Goal: Transaction & Acquisition: Purchase product/service

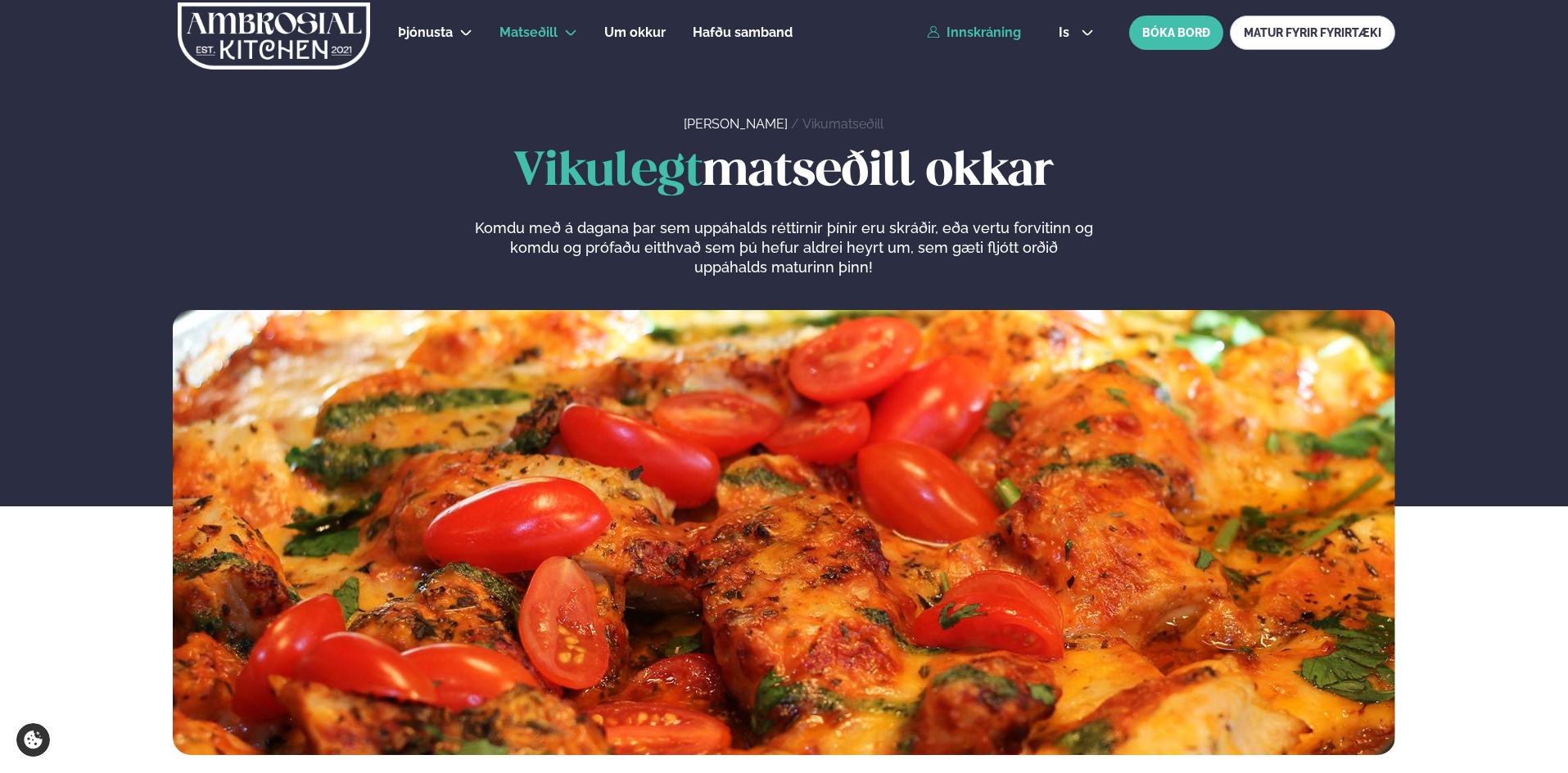
click at [1002, 35] on link "Innskráning" at bounding box center [974, 32] width 94 height 14
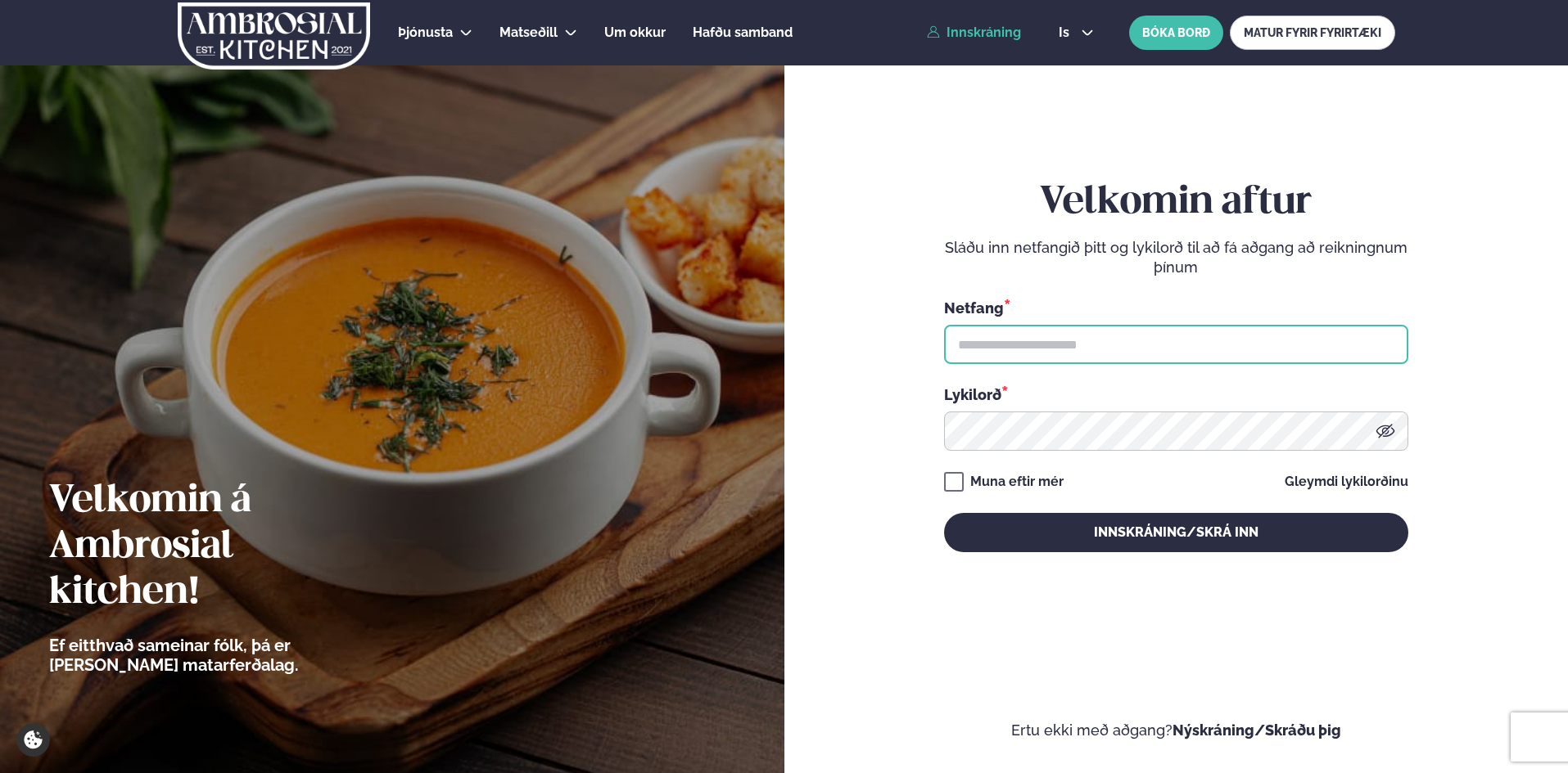
click at [993, 353] on input "text" at bounding box center [1176, 344] width 464 height 39
type input "**********"
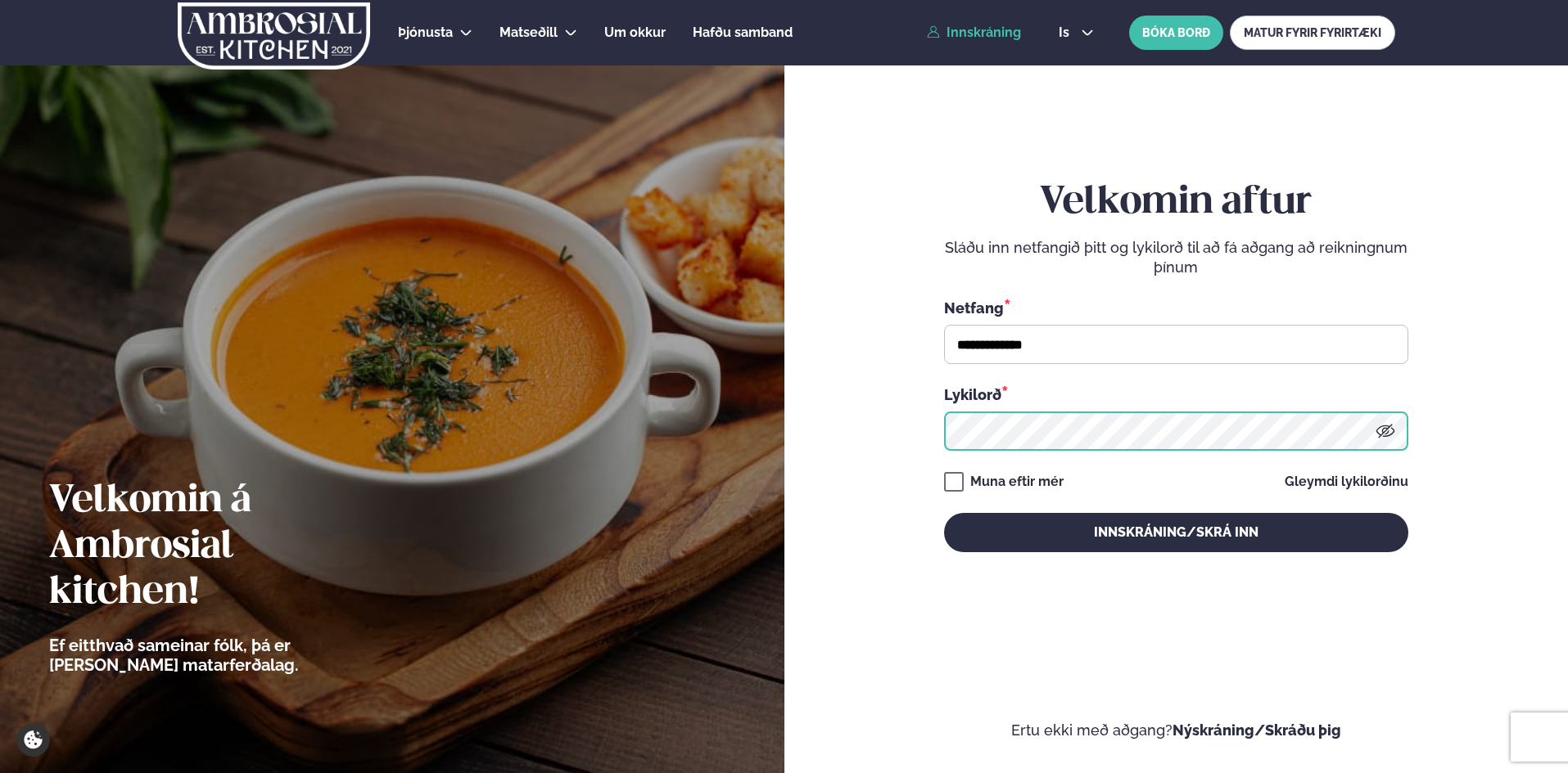
click at [944, 513] on button "Innskráning/Skrá inn" at bounding box center [1176, 533] width 464 height 39
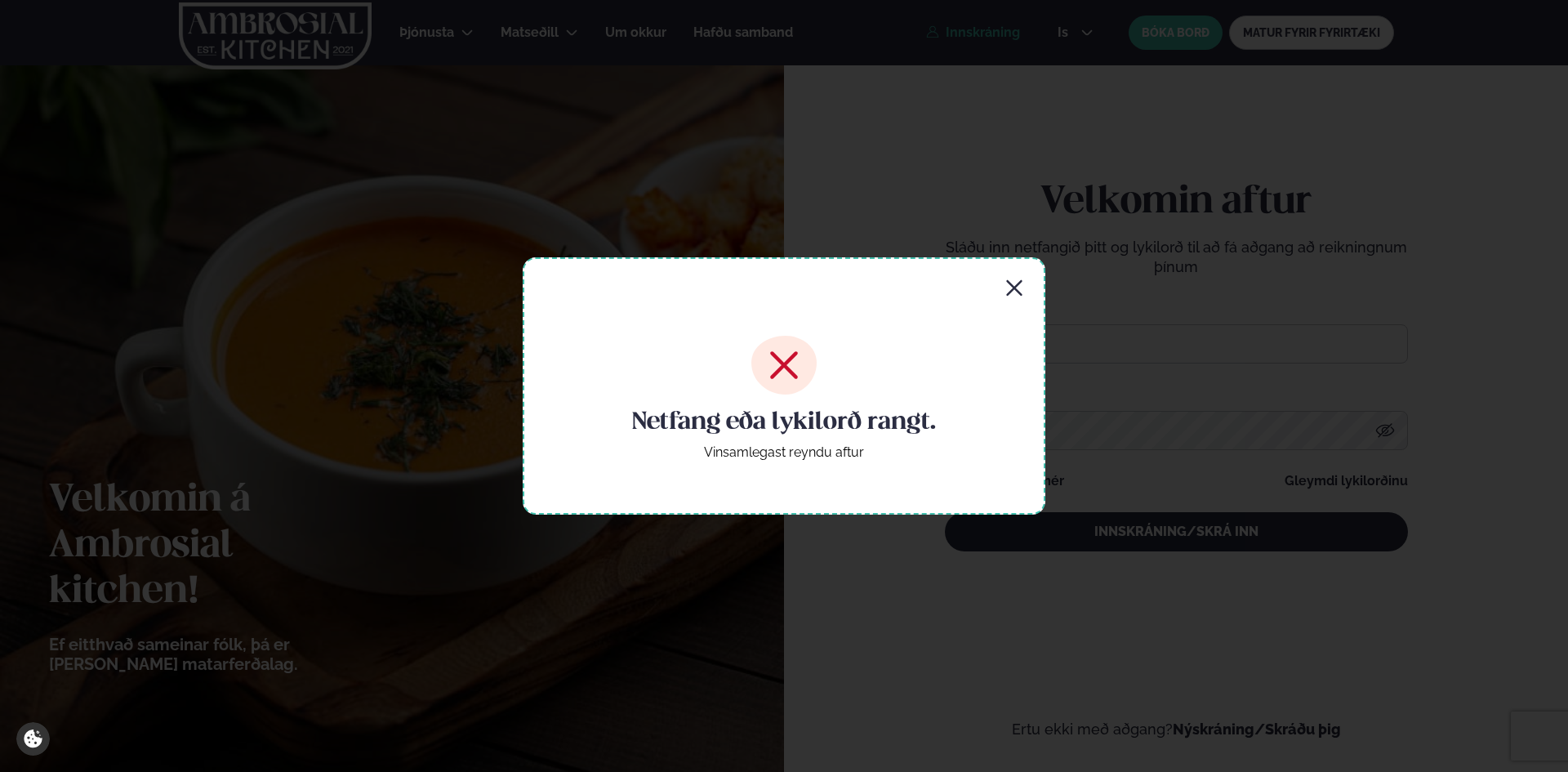
click at [1009, 298] on icon "button" at bounding box center [1014, 288] width 19 height 19
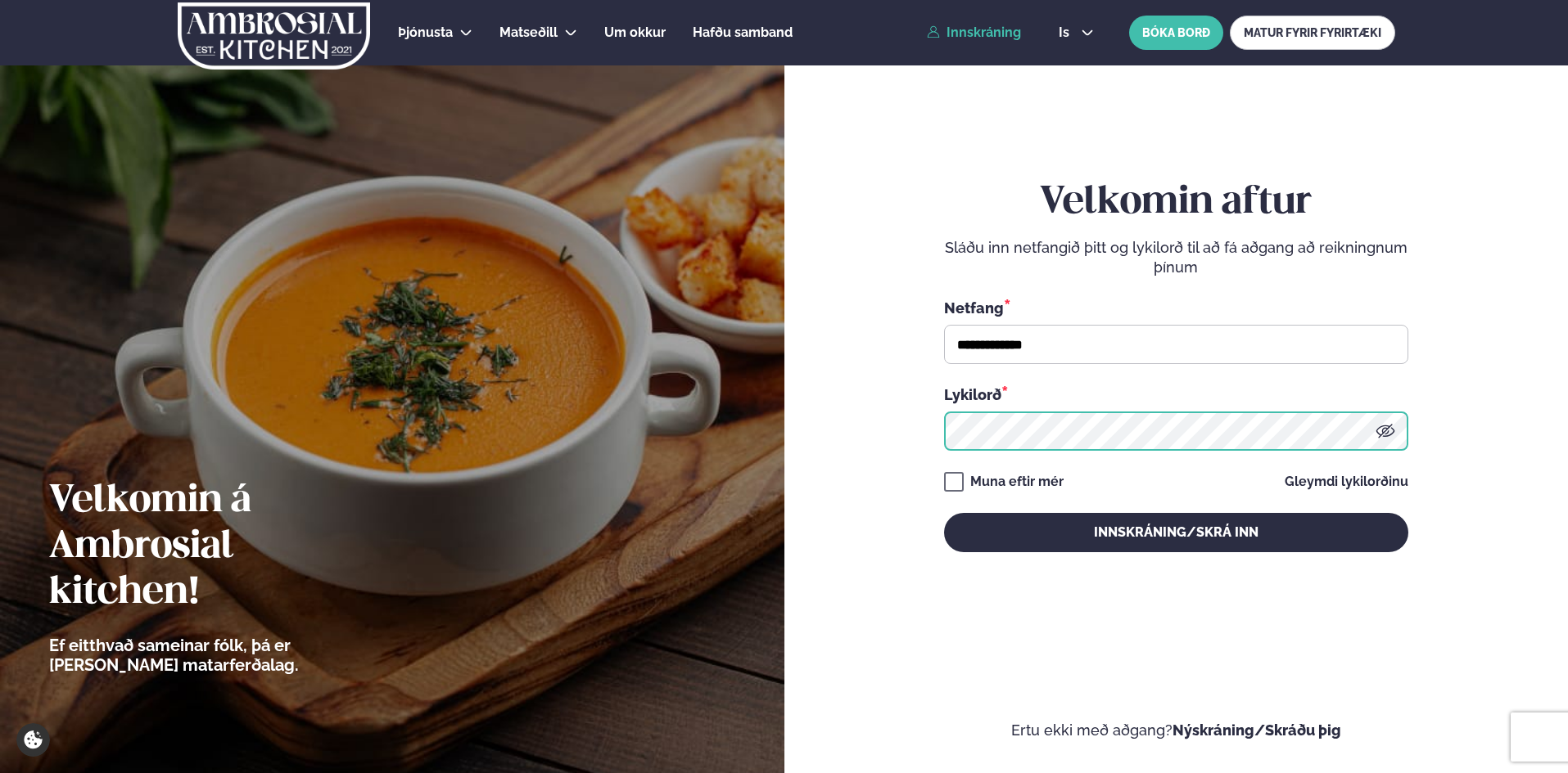
click at [894, 421] on form "**********" at bounding box center [1176, 382] width 686 height 715
click at [944, 513] on button "Innskráning/Skrá inn" at bounding box center [1176, 533] width 464 height 39
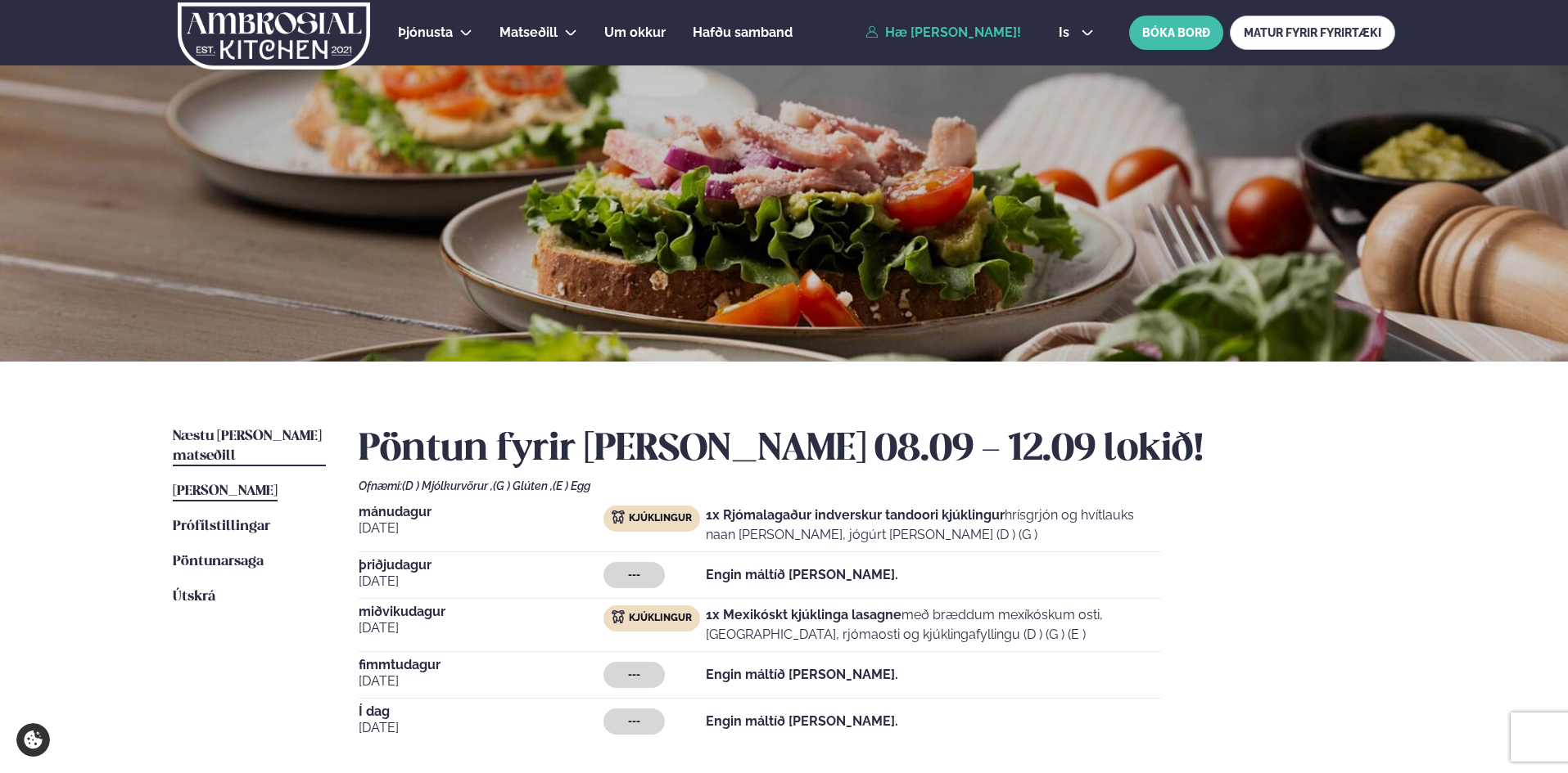
click at [239, 437] on span "Næstu [PERSON_NAME] matseðill" at bounding box center [246, 445] width 149 height 34
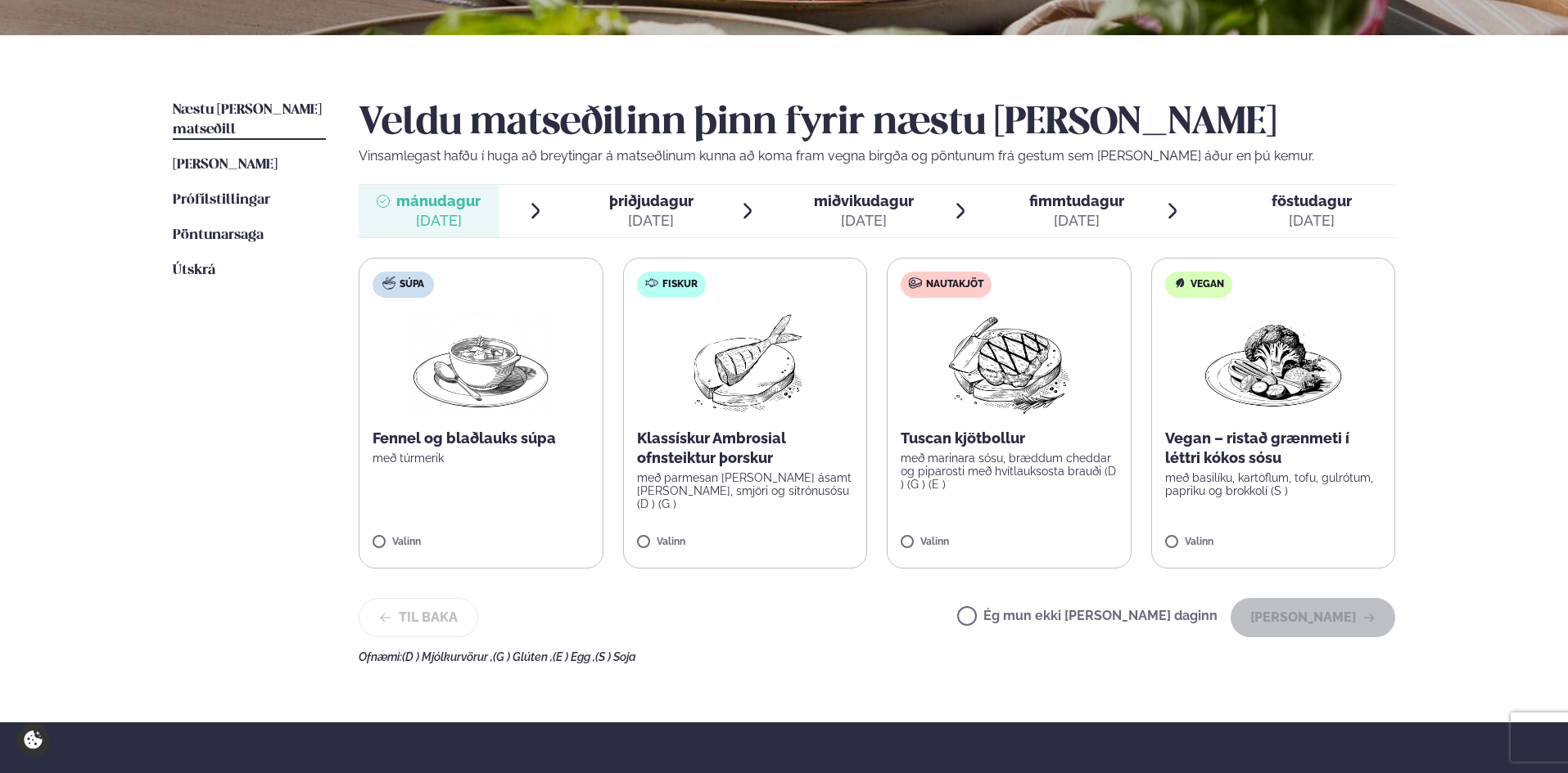
scroll to position [328, 0]
click at [858, 203] on span "miðvikudagur" at bounding box center [864, 200] width 100 height 17
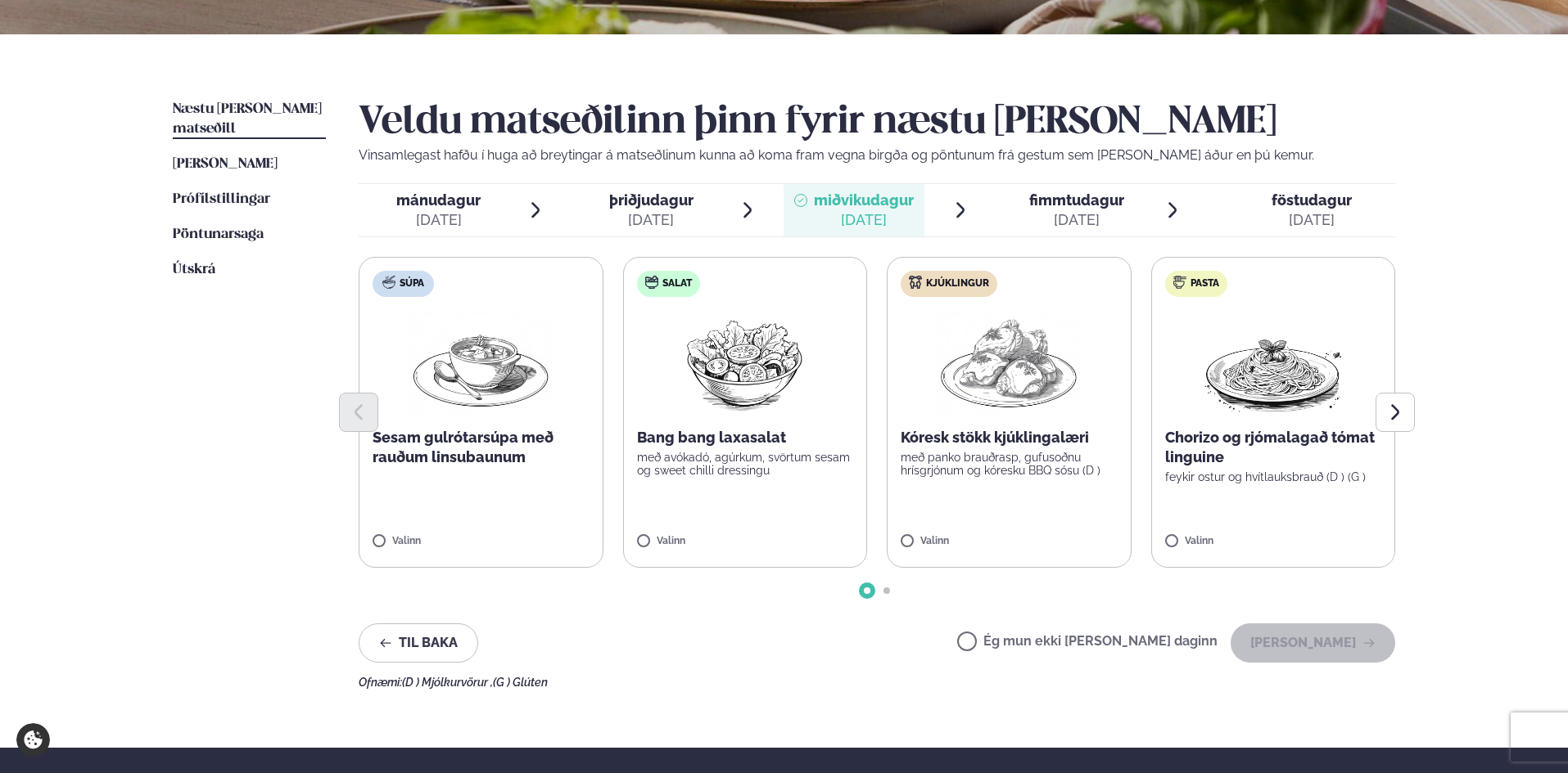
click at [412, 183] on div "mánudagur mán. [DATE] þriðjudagur þri. [DATE] miðvikudagur mið. [DATE] fimmtuda…" at bounding box center [876, 210] width 1036 height 54
click at [418, 196] on span "mánudagur" at bounding box center [438, 200] width 84 height 17
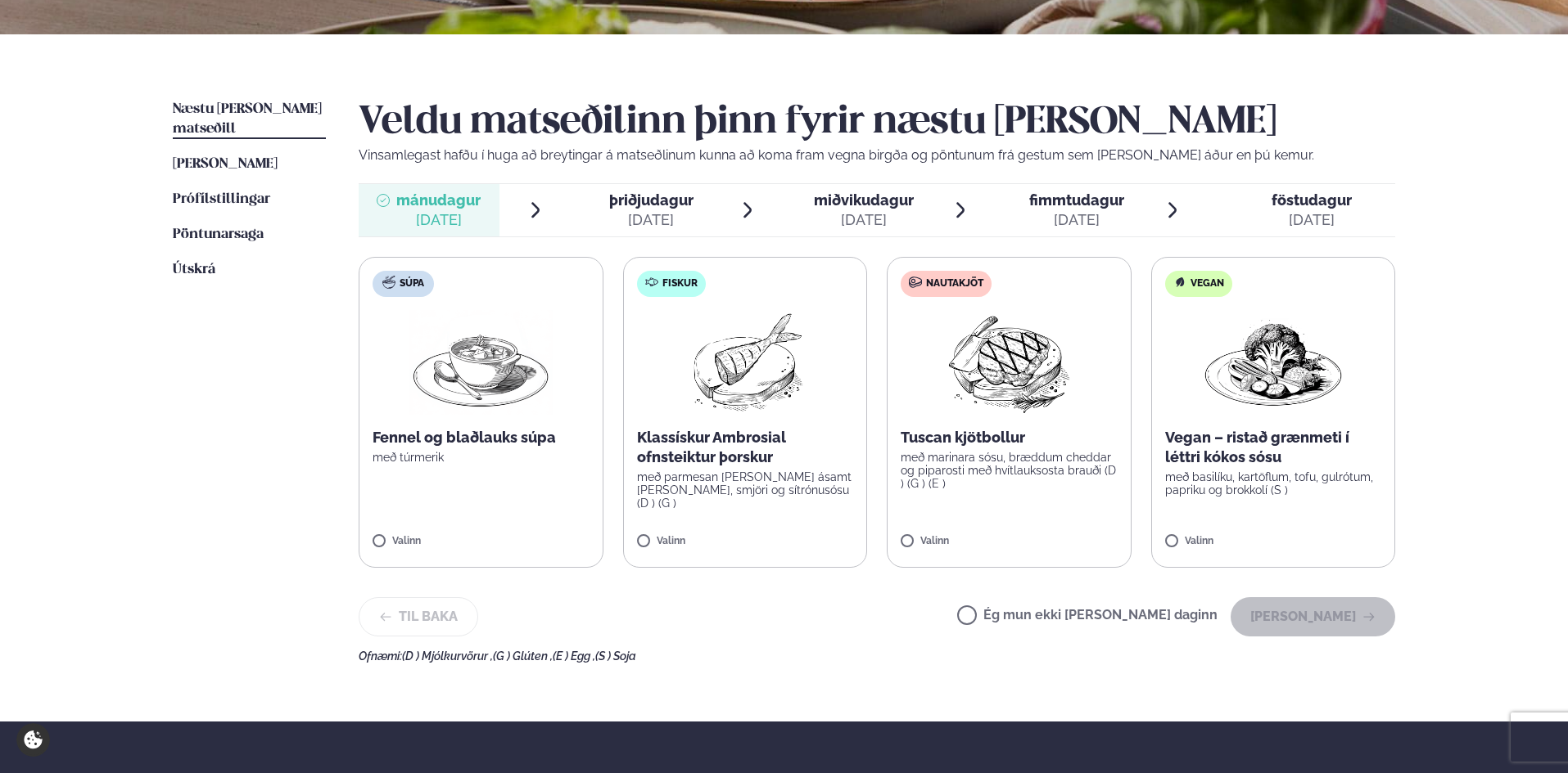
click at [980, 534] on label "Nautakjöt Tuscan kjötbollur með marinara sósu, bræddum cheddar og piparosti með…" at bounding box center [1008, 412] width 244 height 311
click at [1322, 615] on button "[PERSON_NAME]" at bounding box center [1313, 617] width 165 height 39
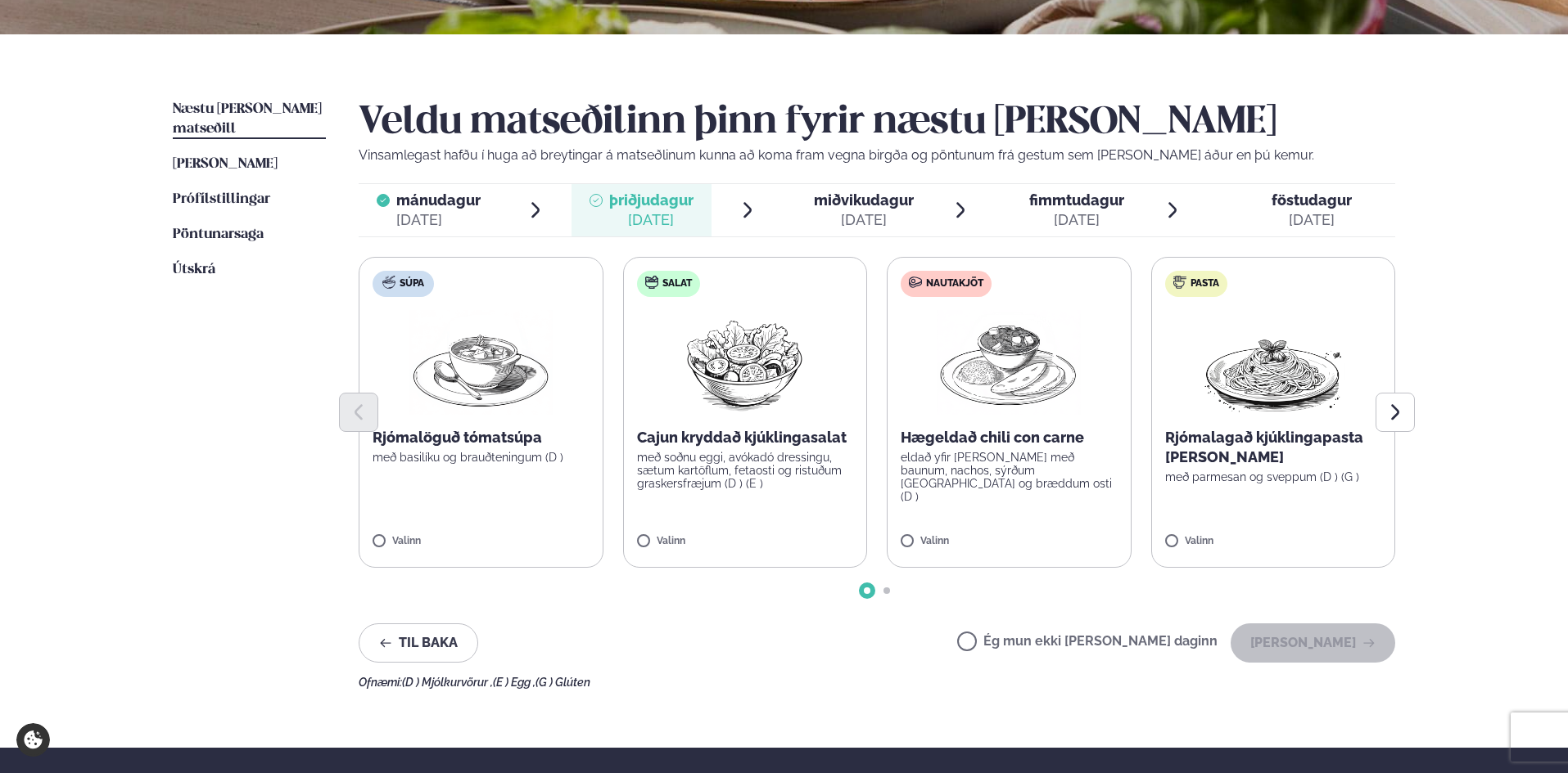
click at [872, 200] on span "miðvikudagur" at bounding box center [864, 200] width 100 height 17
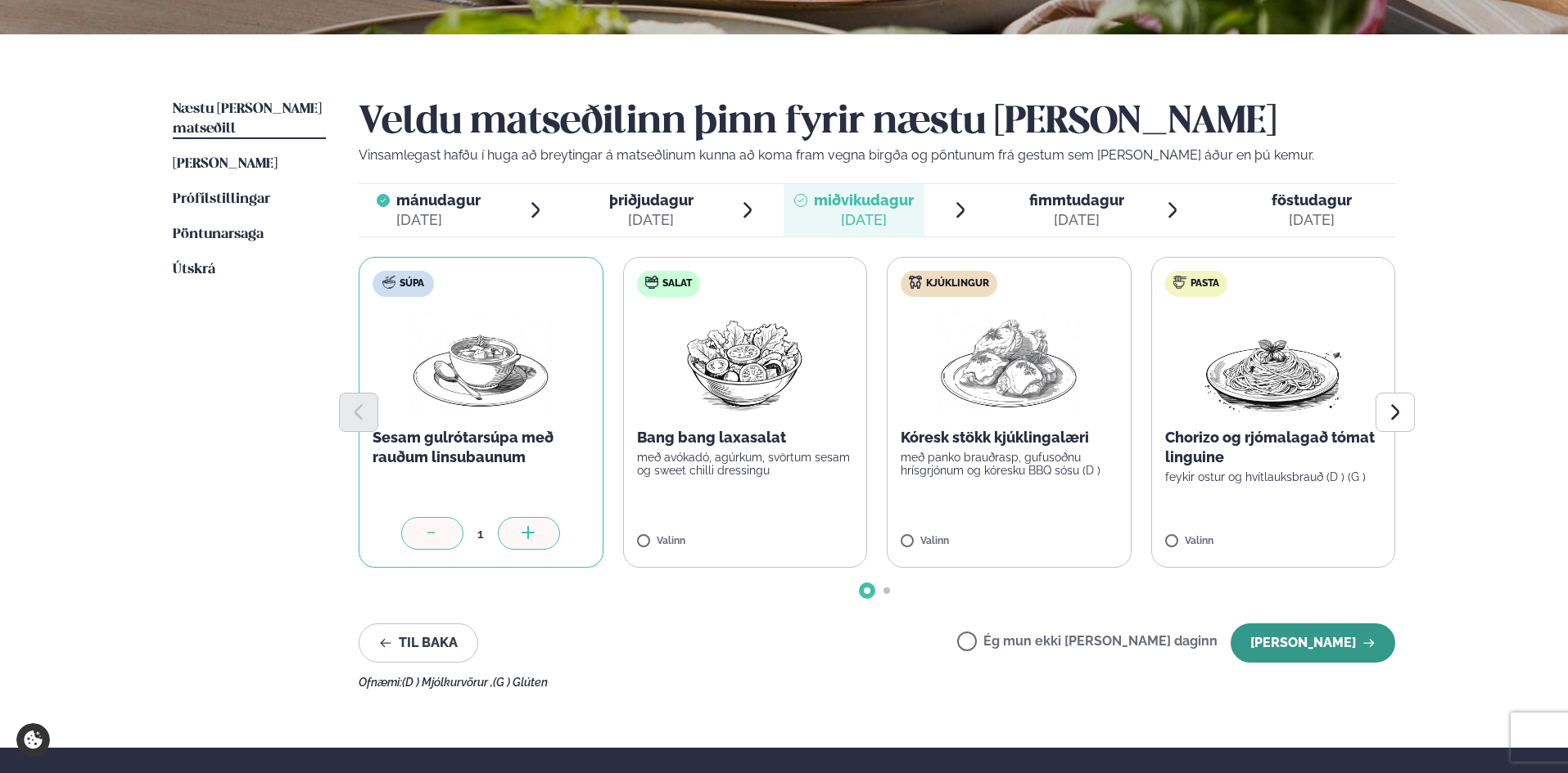
click at [1317, 655] on button "[PERSON_NAME]" at bounding box center [1313, 643] width 165 height 39
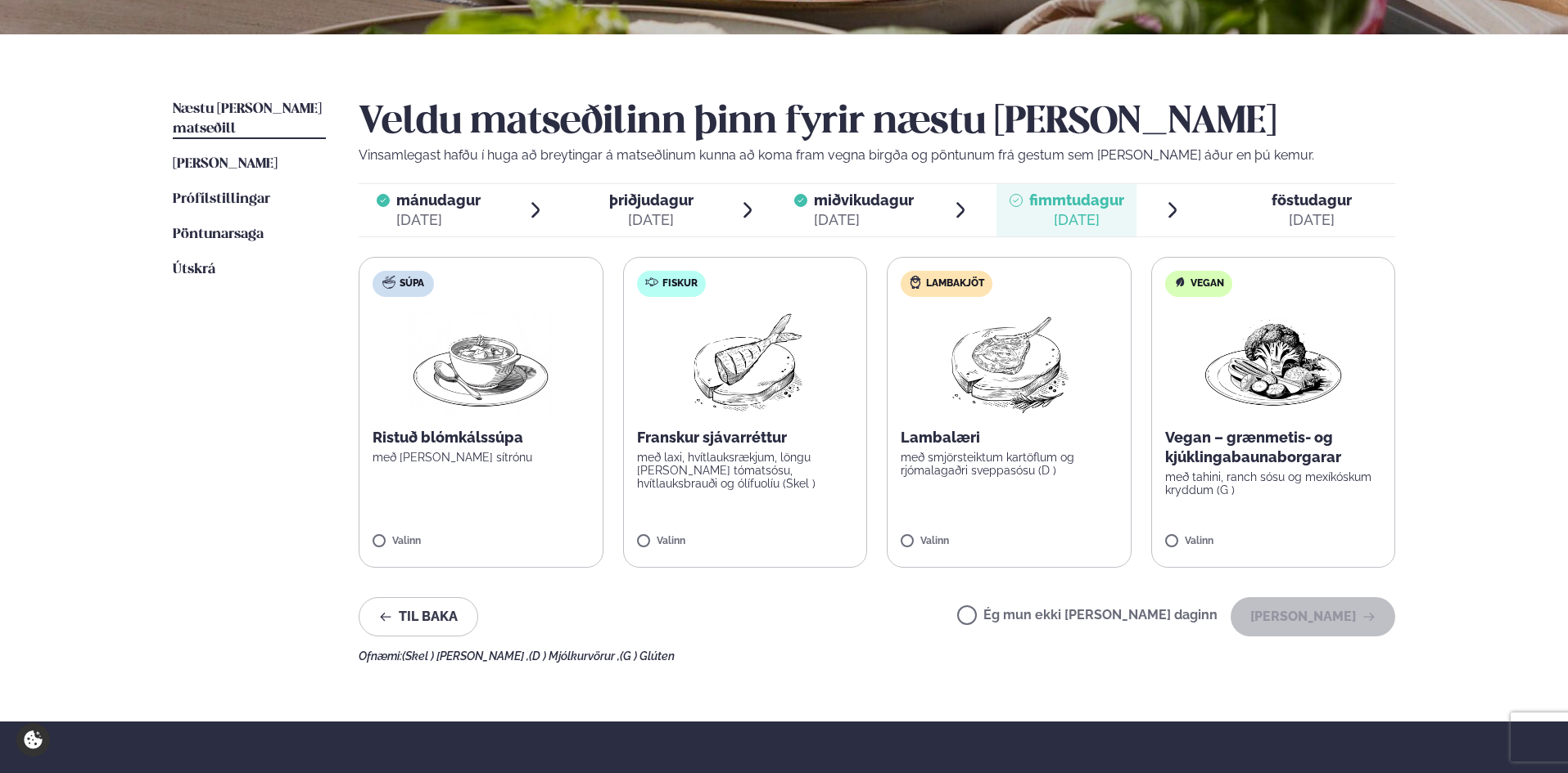
click at [456, 208] on span "mánudagur" at bounding box center [438, 200] width 84 height 17
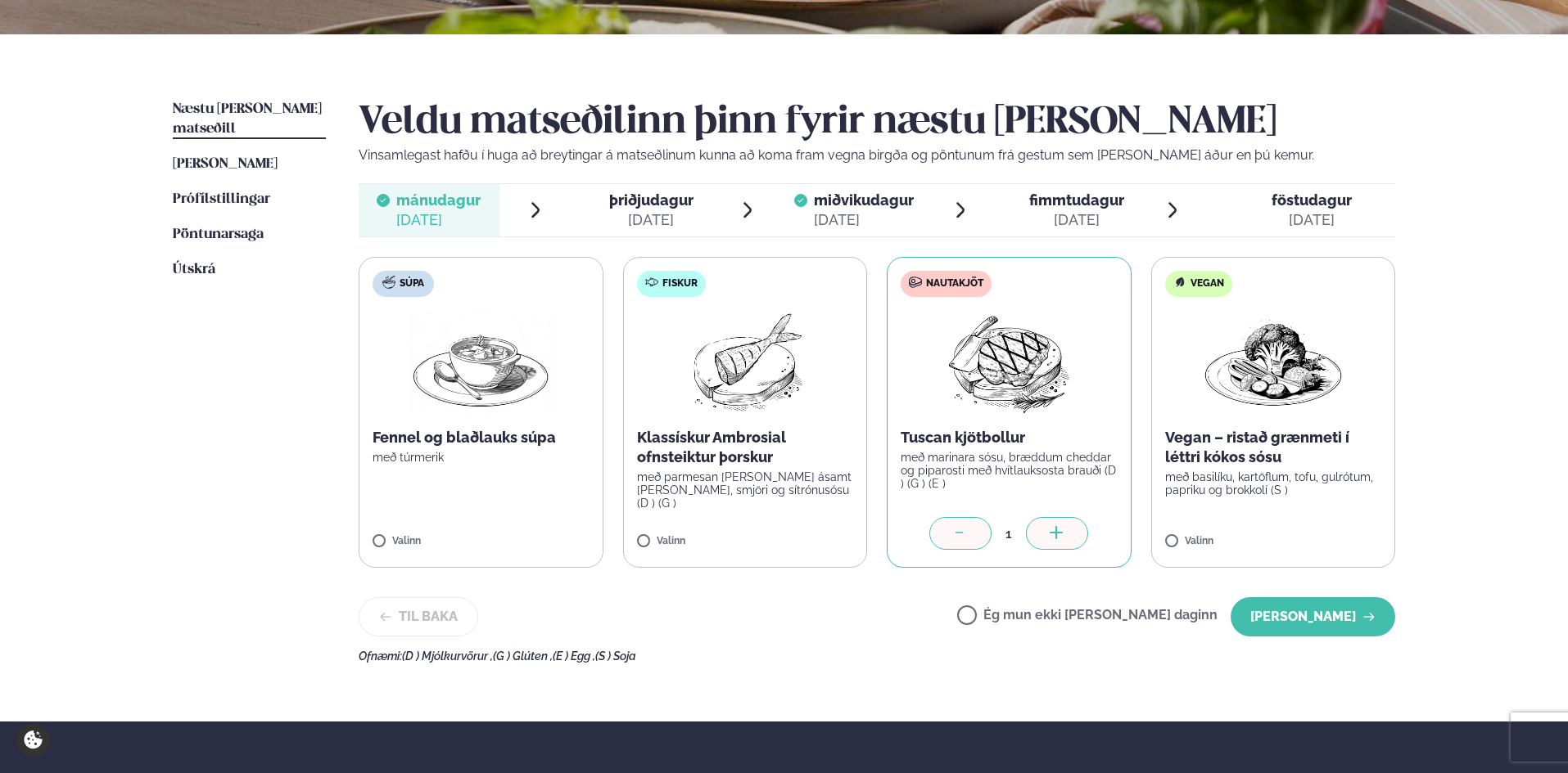
click at [864, 203] on span "miðvikudagur" at bounding box center [864, 200] width 100 height 17
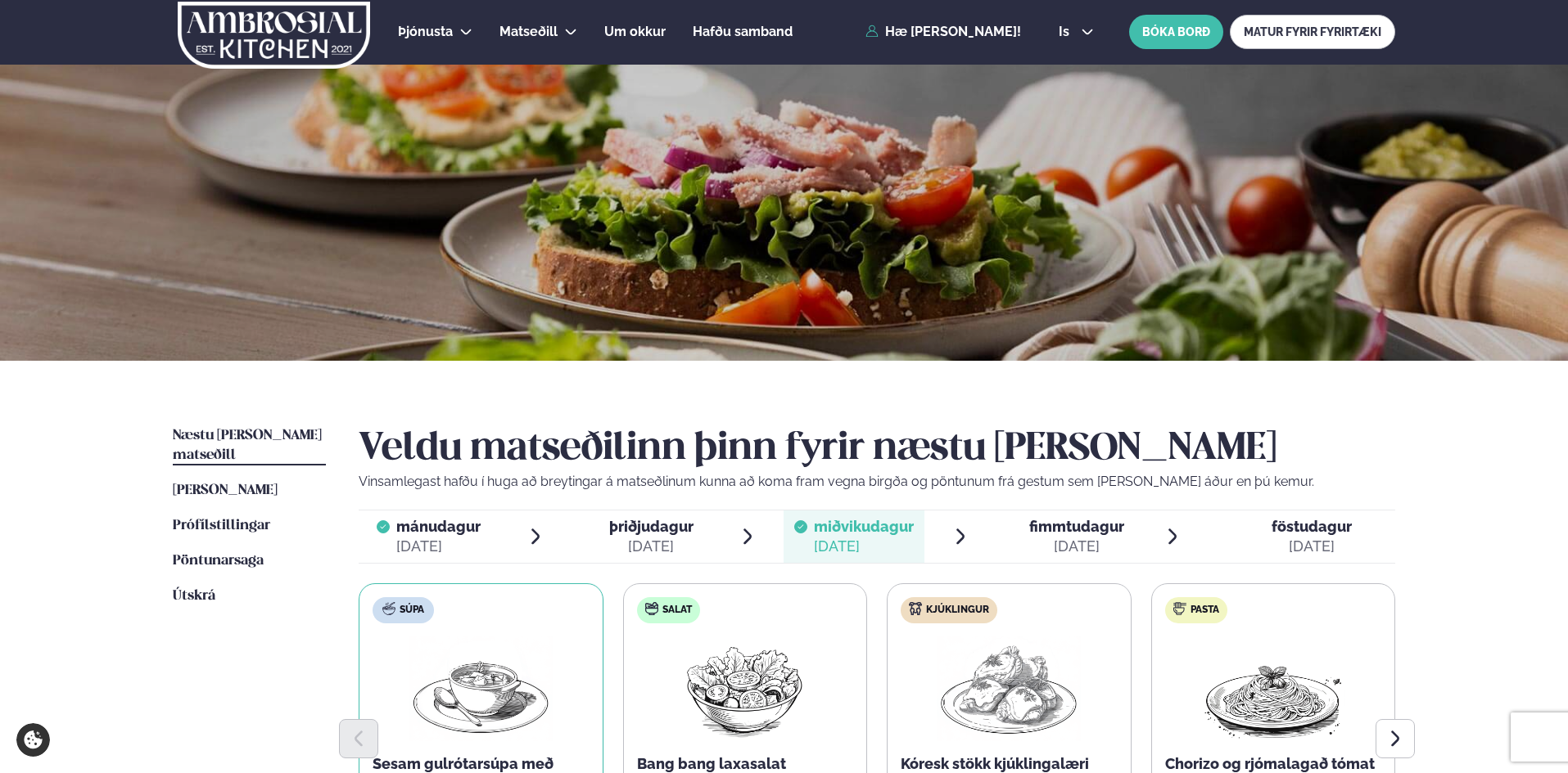
scroll to position [0, 0]
drag, startPoint x: 288, startPoint y: 23, endPoint x: 318, endPoint y: 3, distance: 36.1
click at [288, 23] on img at bounding box center [274, 36] width 196 height 67
